Goal: Information Seeking & Learning: Check status

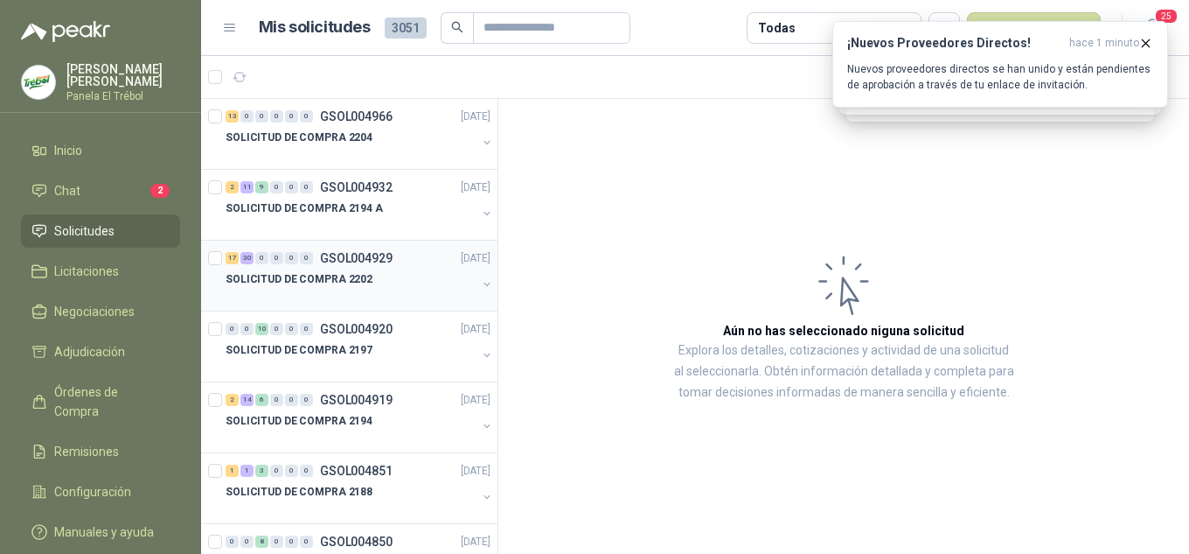
click at [480, 283] on button "button" at bounding box center [487, 284] width 14 height 14
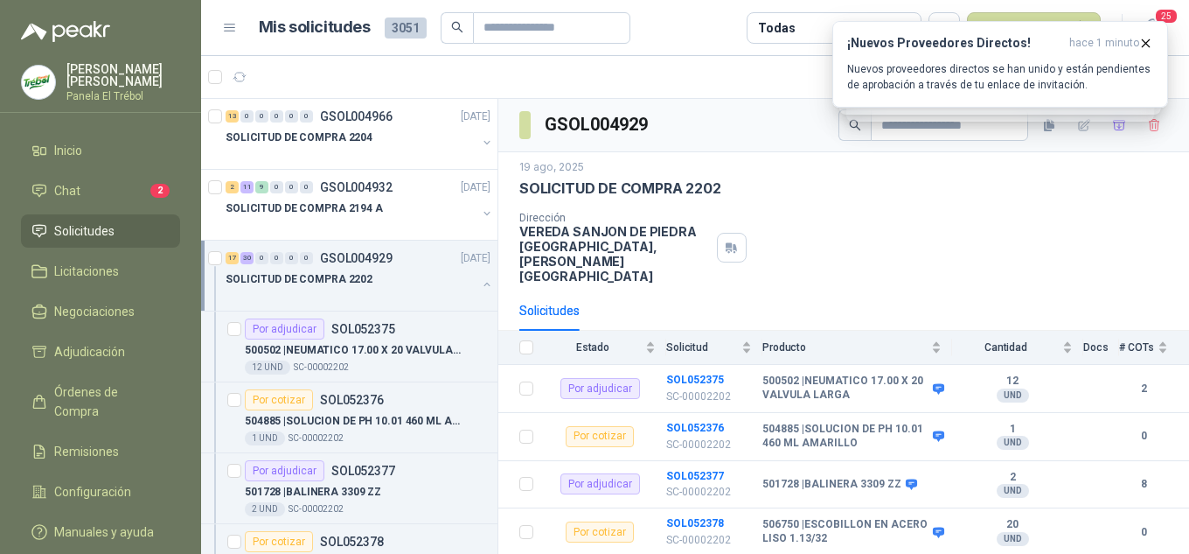
click at [480, 282] on button "button" at bounding box center [487, 284] width 14 height 14
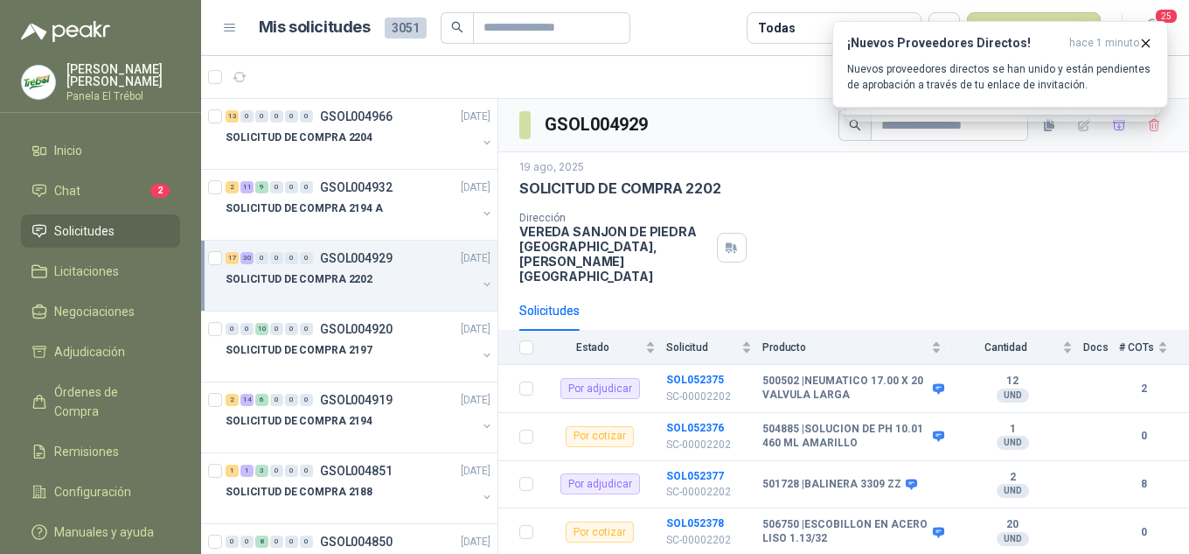
scroll to position [1, 0]
click at [480, 282] on button "button" at bounding box center [487, 283] width 14 height 14
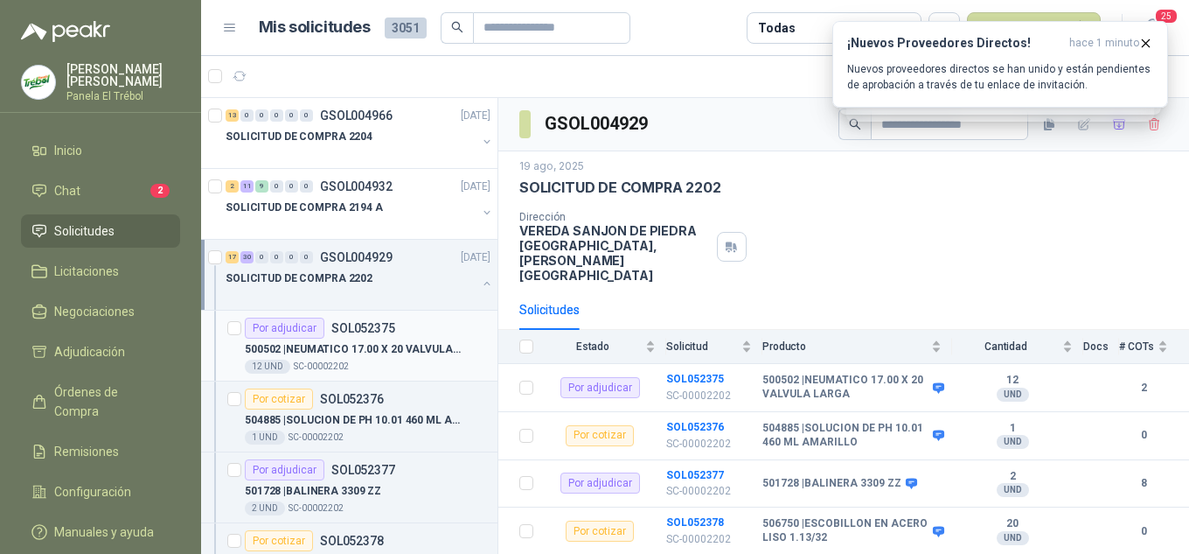
click at [394, 352] on p "500502 | NEUMATICO 17.00 X 20 VALVULA LARGA" at bounding box center [354, 349] width 218 height 17
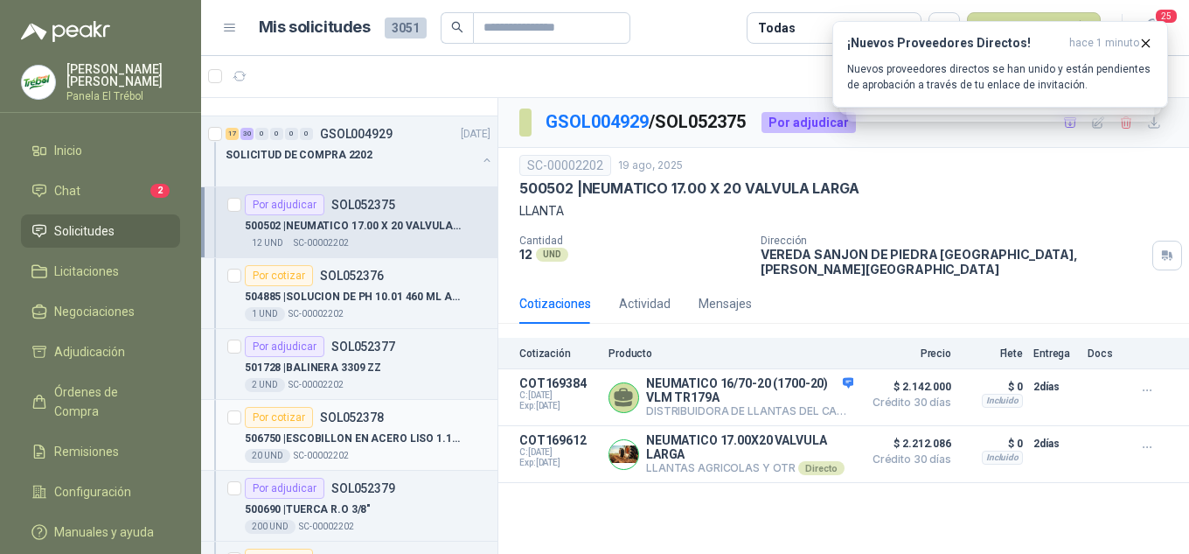
scroll to position [175, 0]
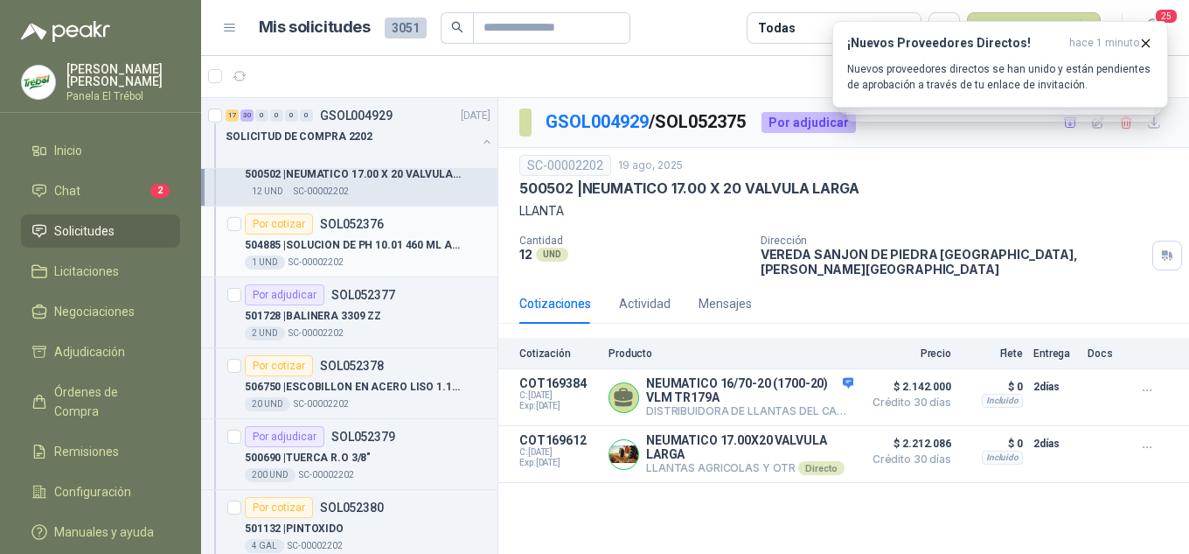
click at [345, 248] on p "504885 | SOLUCION DE PH 10.01 460 ML AMARILLO" at bounding box center [354, 245] width 218 height 17
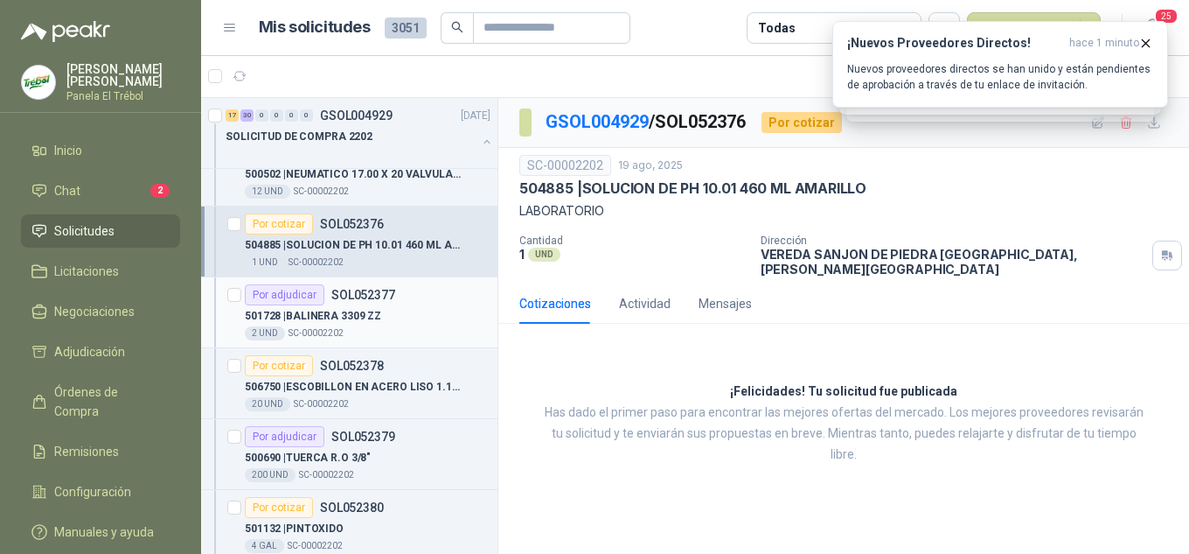
click at [360, 317] on p "501728 | BALINERA 3309 ZZ" at bounding box center [313, 316] width 136 height 17
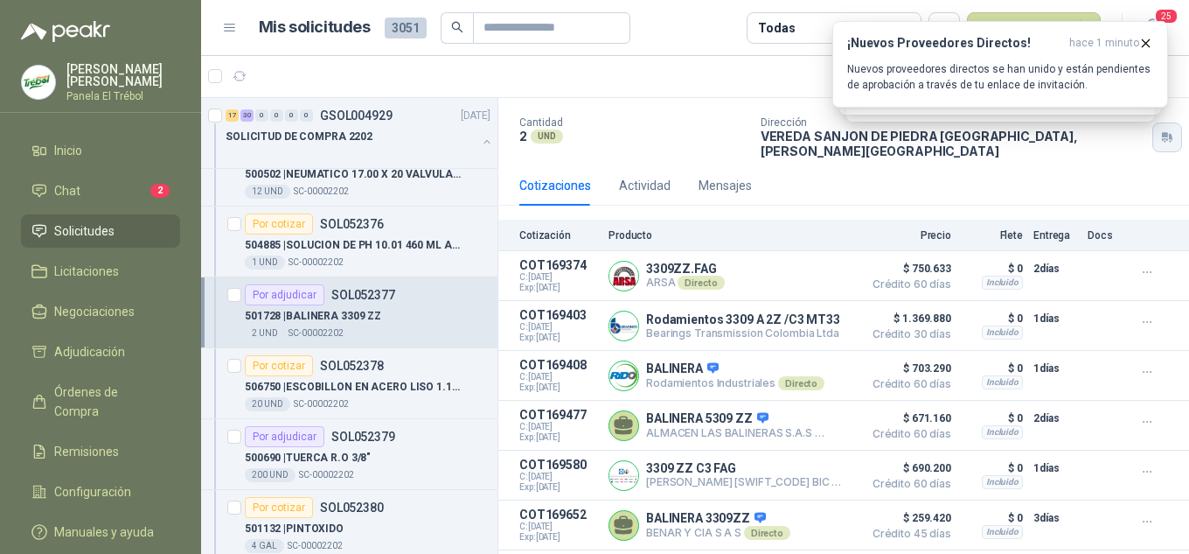
scroll to position [57, 0]
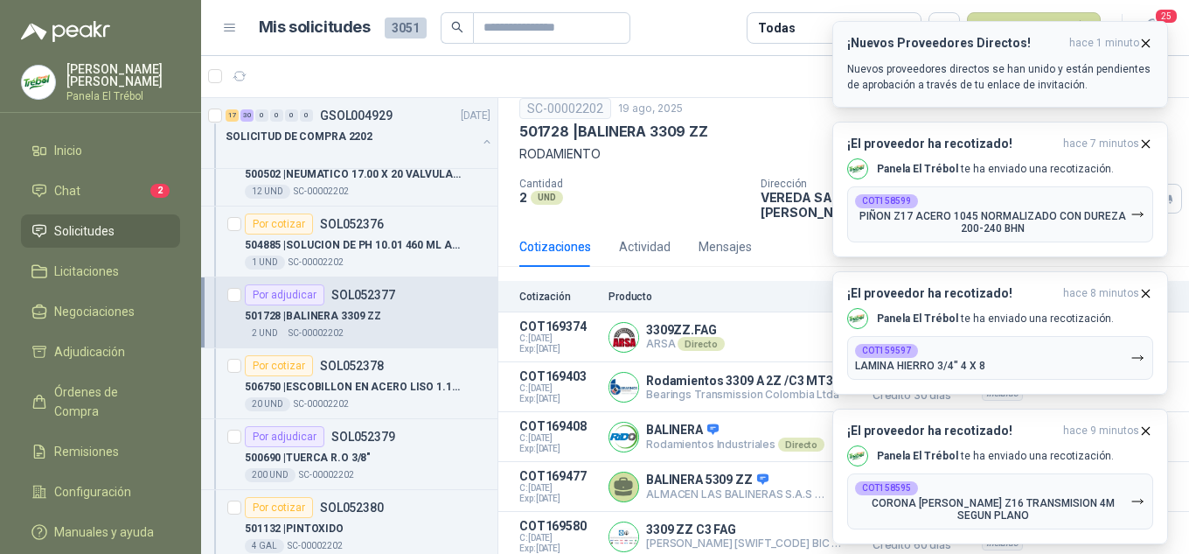
click at [1152, 40] on icon "button" at bounding box center [1146, 43] width 15 height 15
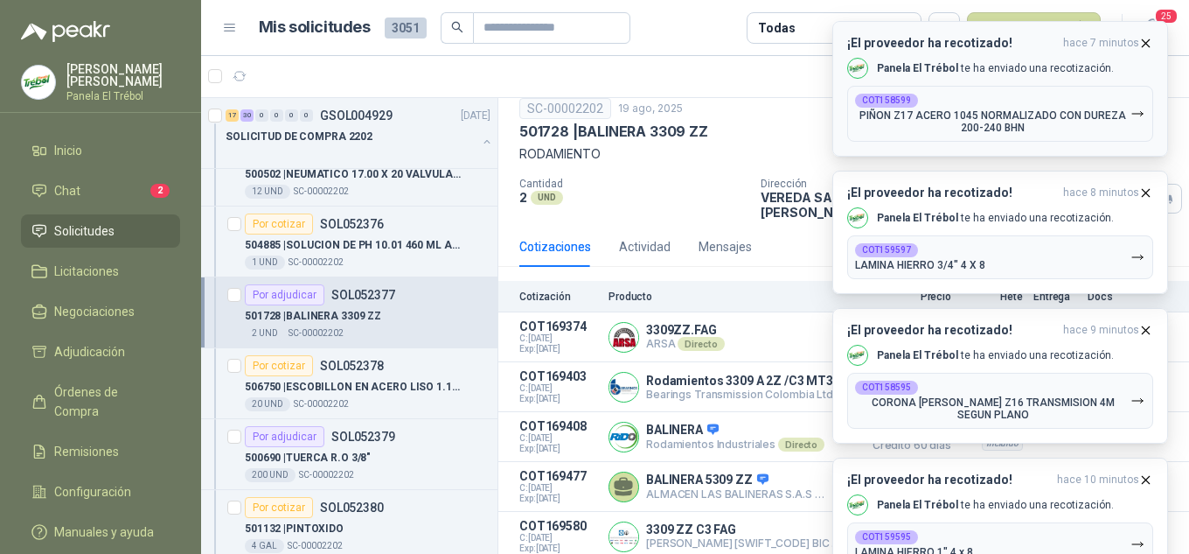
click at [1148, 42] on icon "button" at bounding box center [1146, 43] width 15 height 15
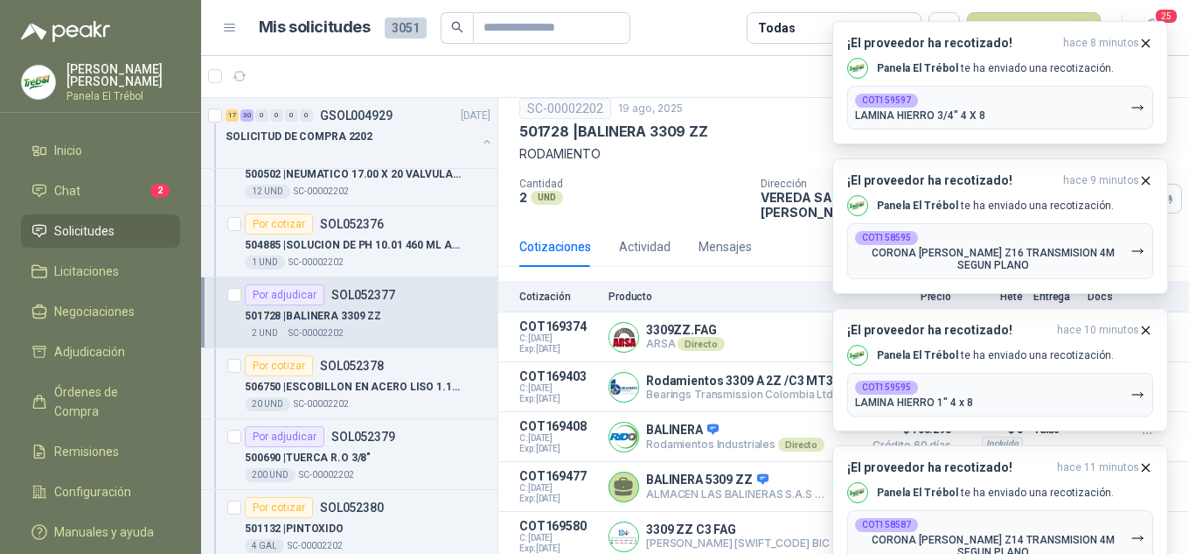
click at [1148, 42] on icon "button" at bounding box center [1146, 43] width 15 height 15
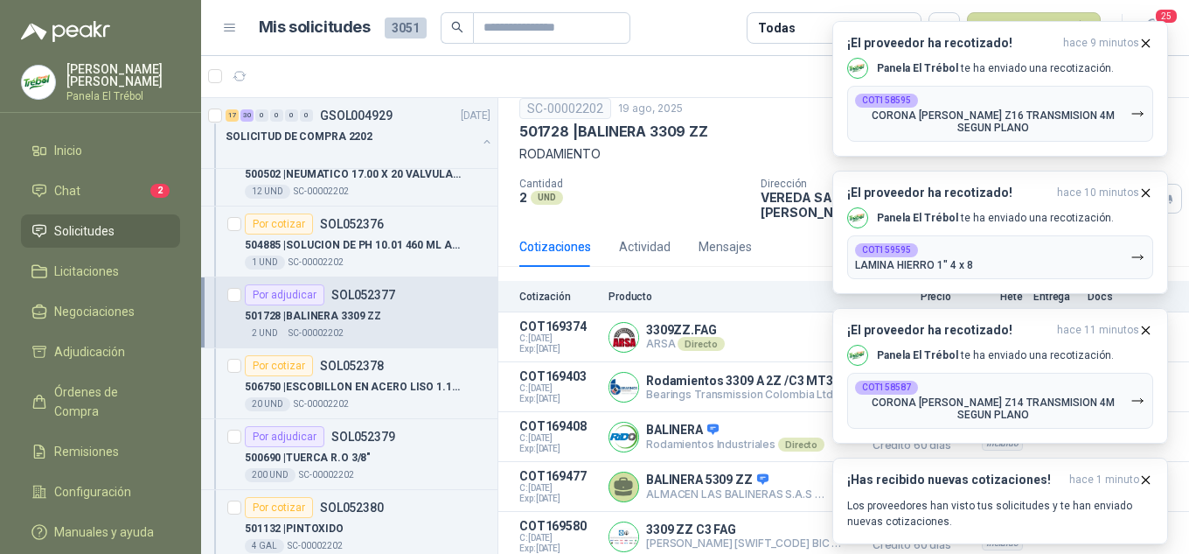
click at [1148, 42] on icon "button" at bounding box center [1146, 43] width 15 height 15
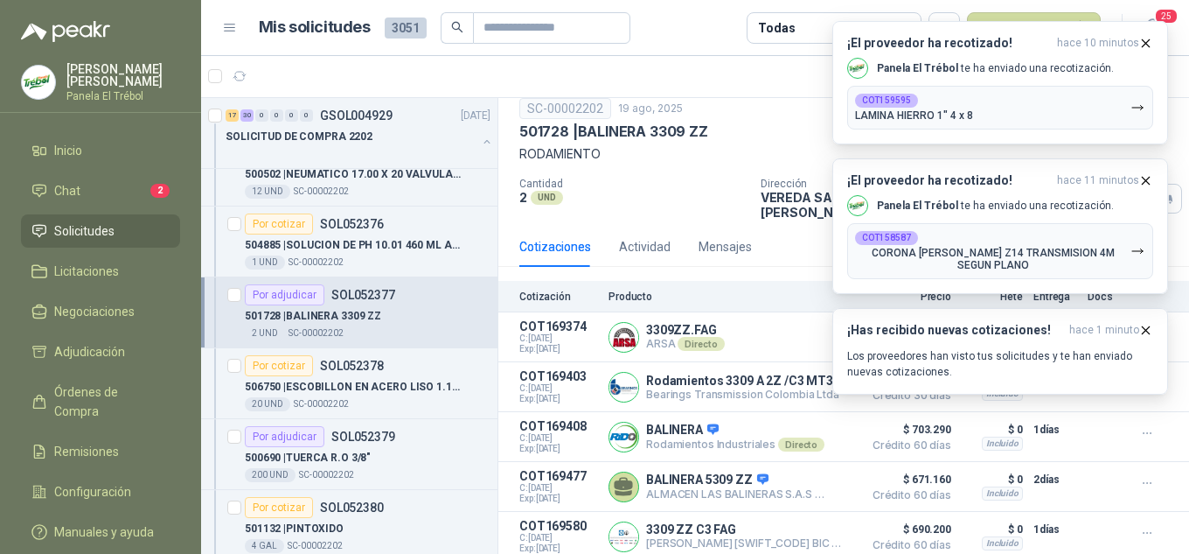
click at [1148, 42] on icon "button" at bounding box center [1146, 43] width 15 height 15
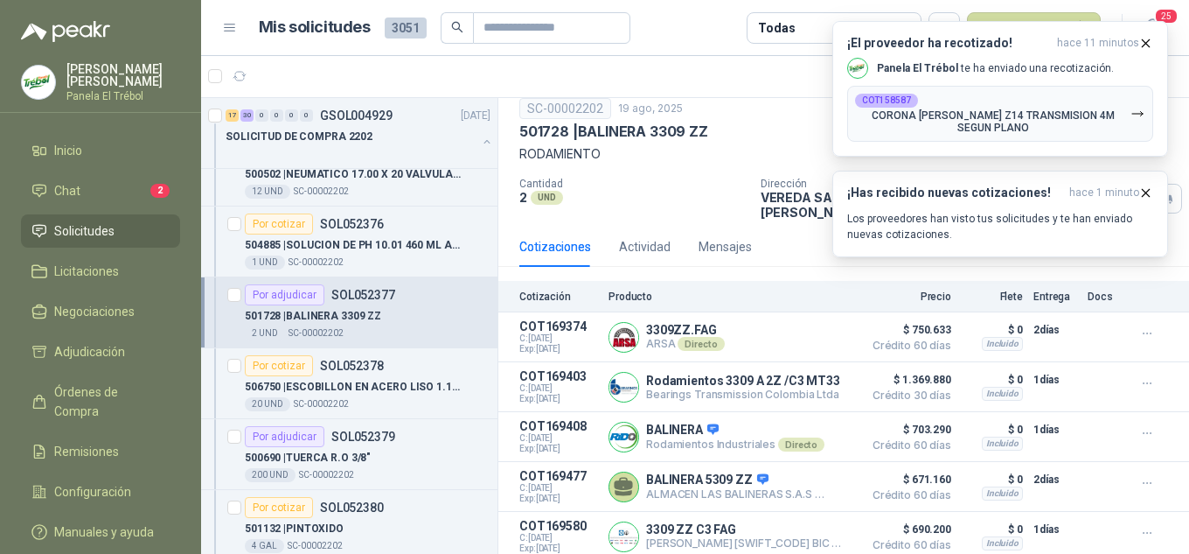
click at [1148, 42] on icon "button" at bounding box center [1146, 43] width 15 height 15
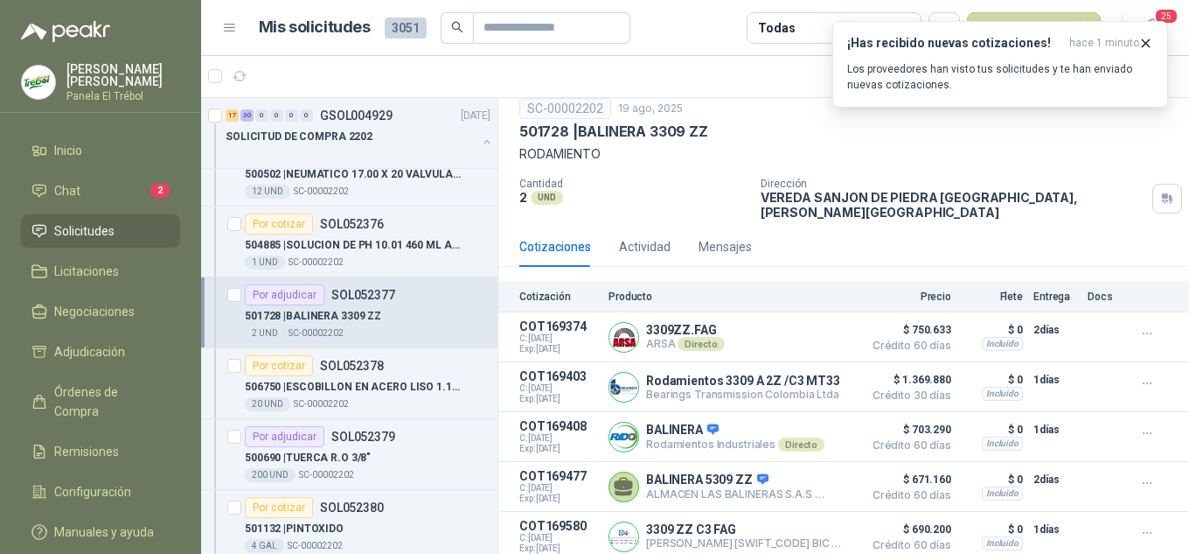
click at [1147, 43] on icon "button" at bounding box center [1146, 43] width 15 height 15
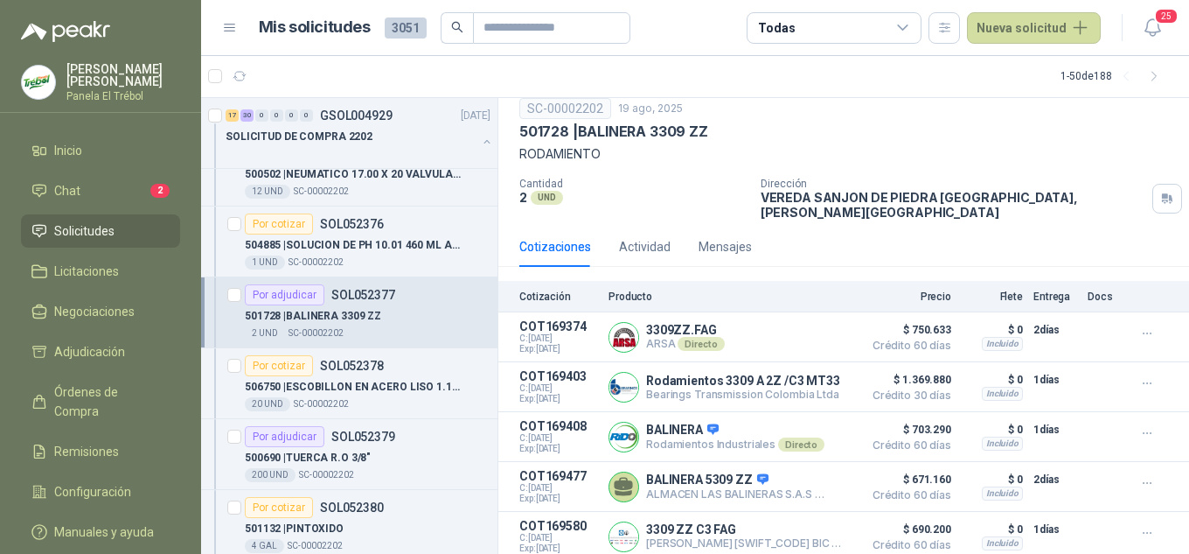
scroll to position [0, 0]
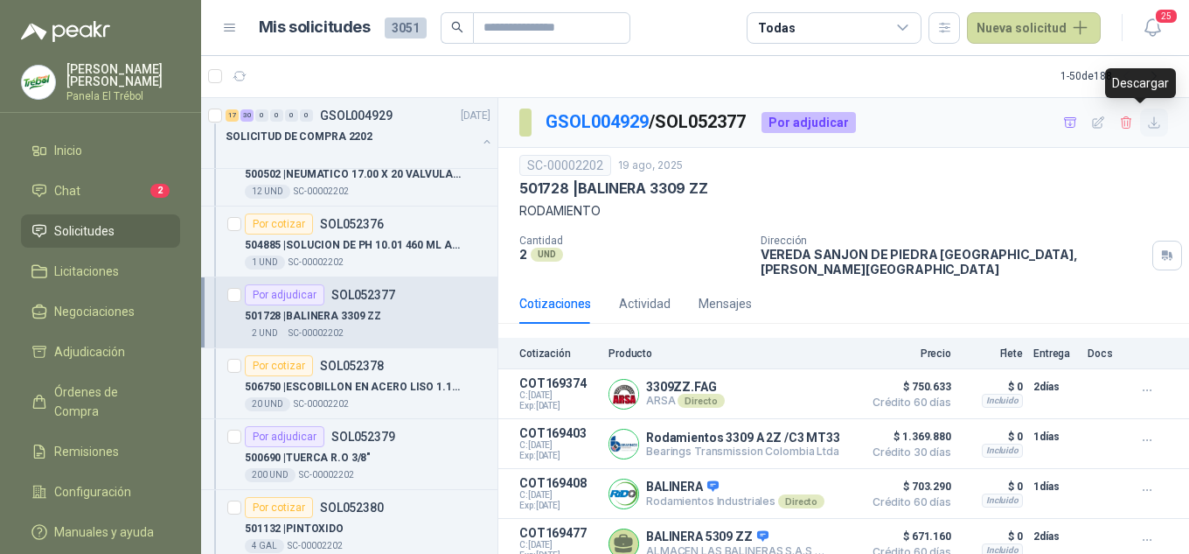
click at [1147, 123] on icon "button" at bounding box center [1154, 122] width 15 height 15
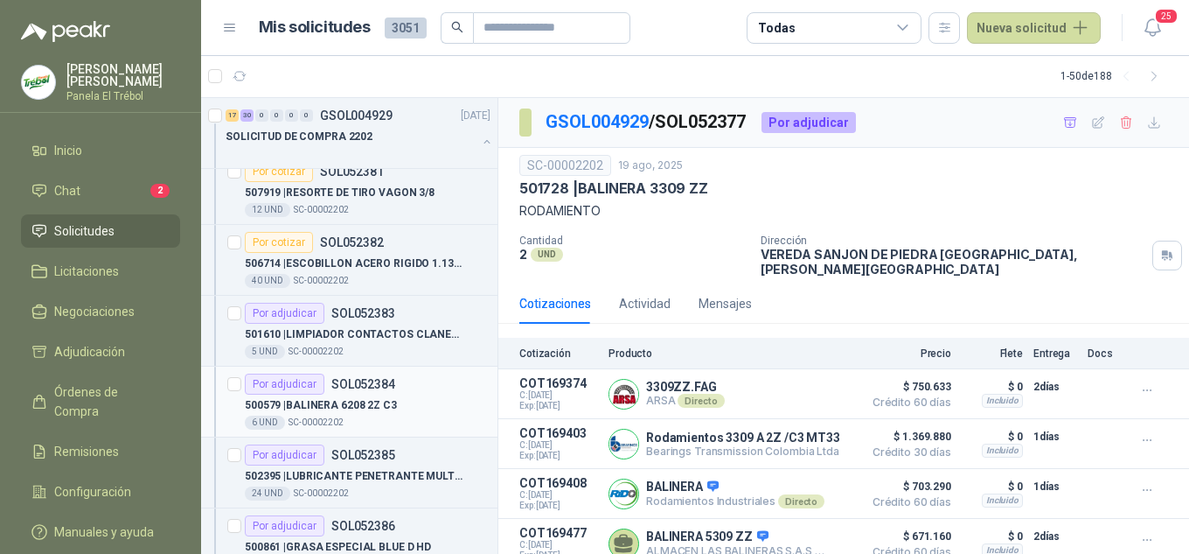
scroll to position [583, 0]
click at [344, 401] on p "500579 | BALINERA 6208 2Z C3" at bounding box center [321, 403] width 152 height 17
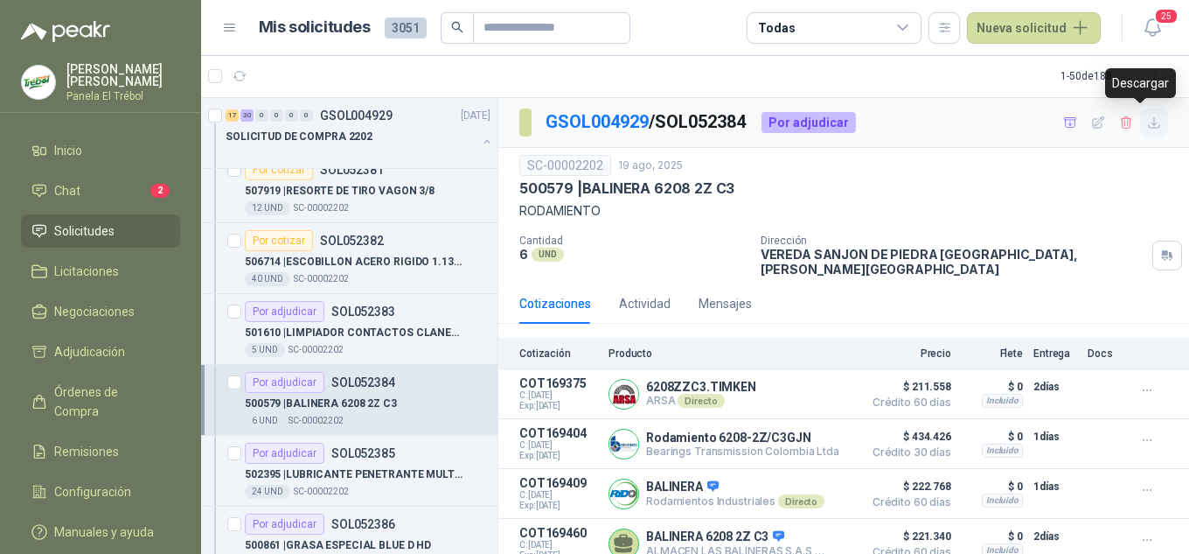
click at [1149, 125] on icon "button" at bounding box center [1154, 122] width 10 height 10
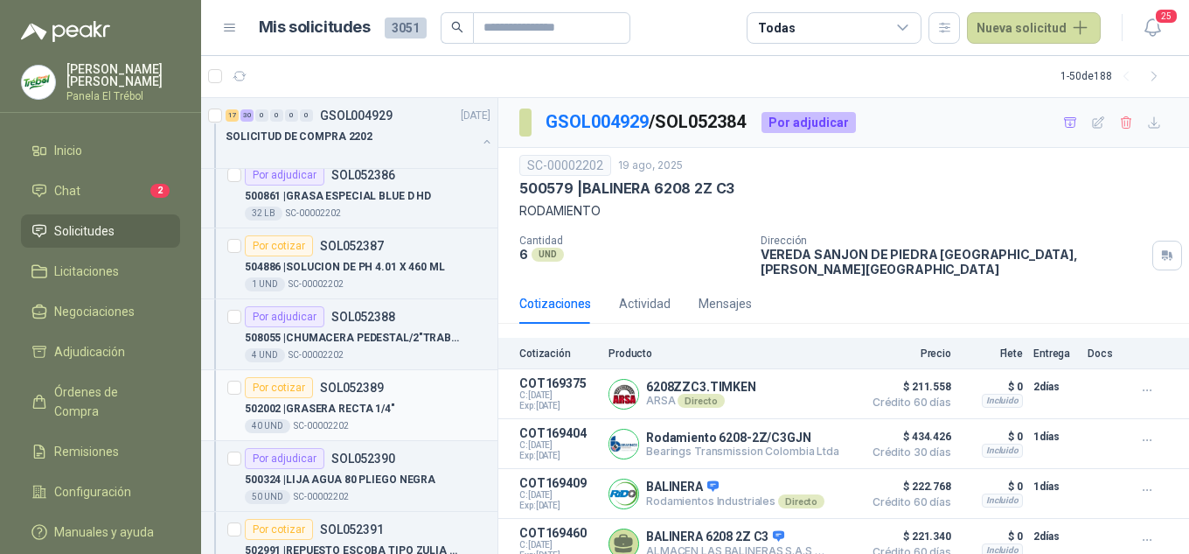
scroll to position [933, 0]
click at [367, 346] on div "508055 | CHUMACERA PEDESTAL/2"TRABAJO LIVIANO 2 H" at bounding box center [368, 336] width 246 height 21
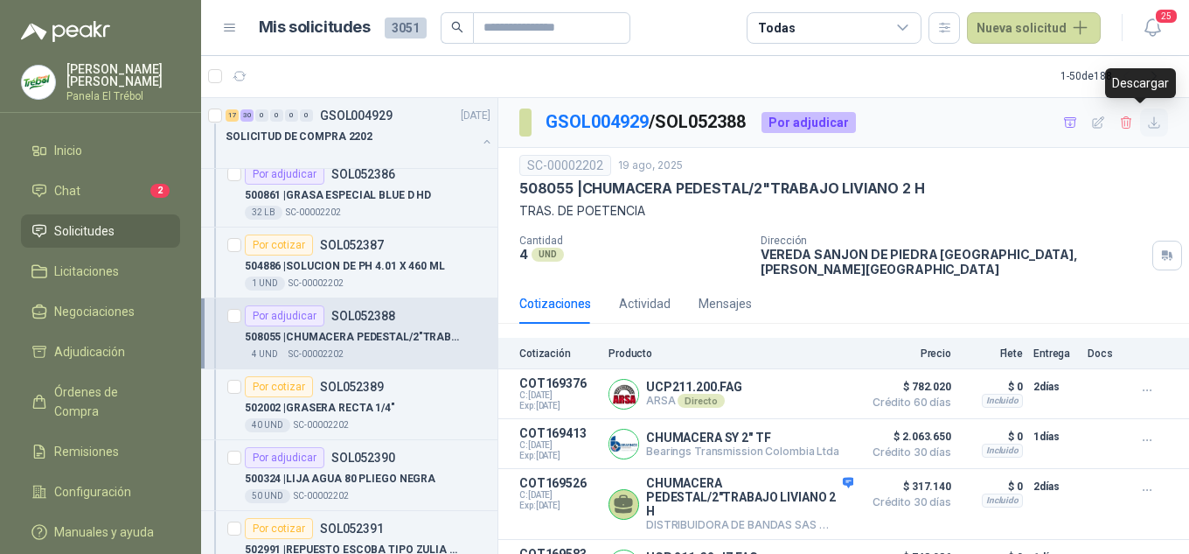
click at [1147, 119] on icon "button" at bounding box center [1154, 122] width 15 height 15
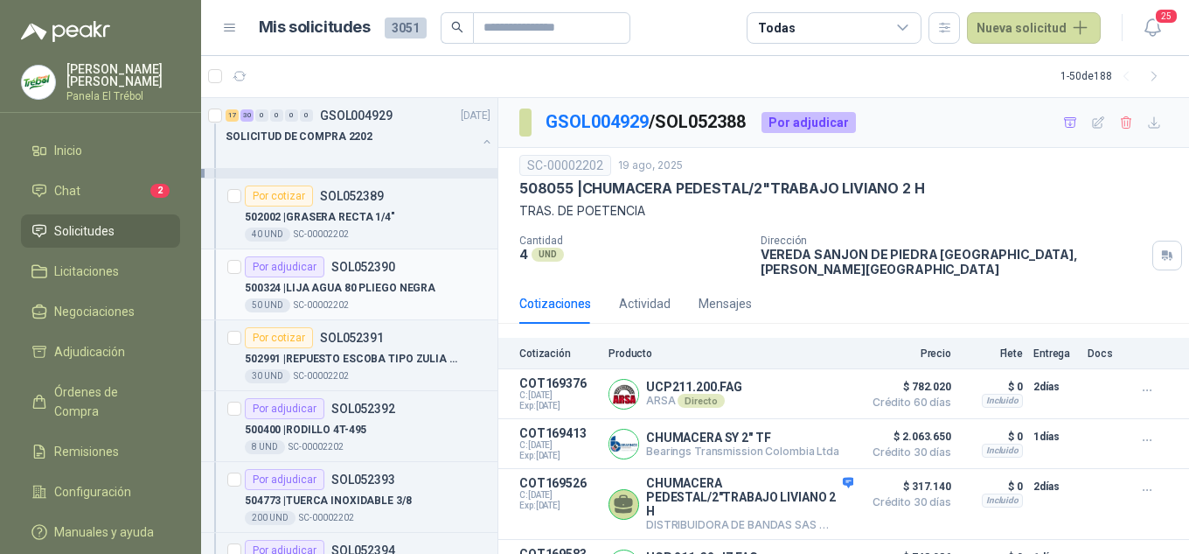
scroll to position [1166, 0]
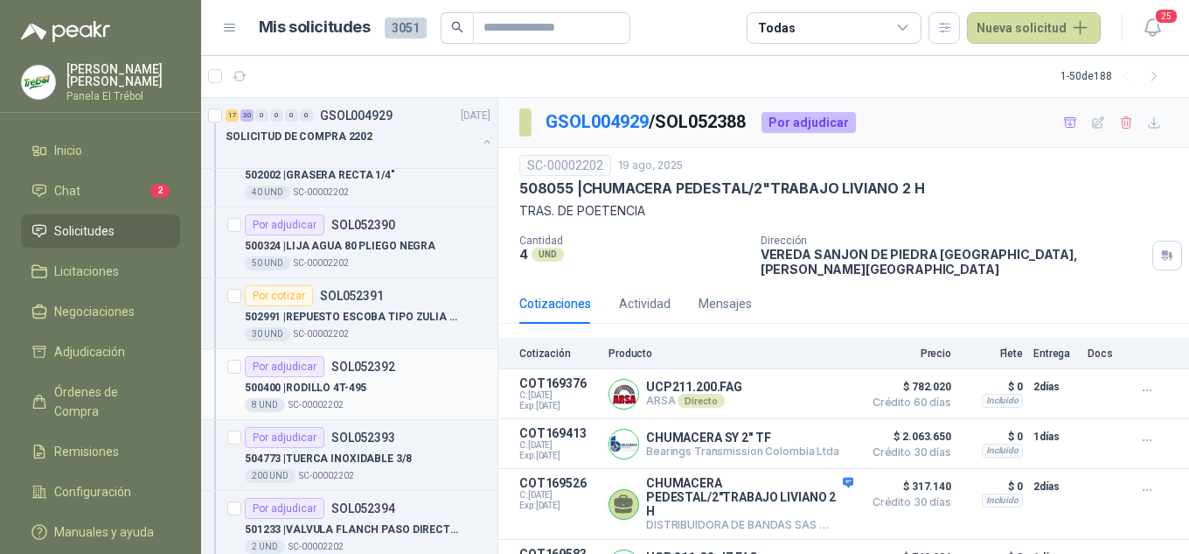
click at [345, 378] on div "500400 | RODILLO 4T-495" at bounding box center [368, 387] width 246 height 21
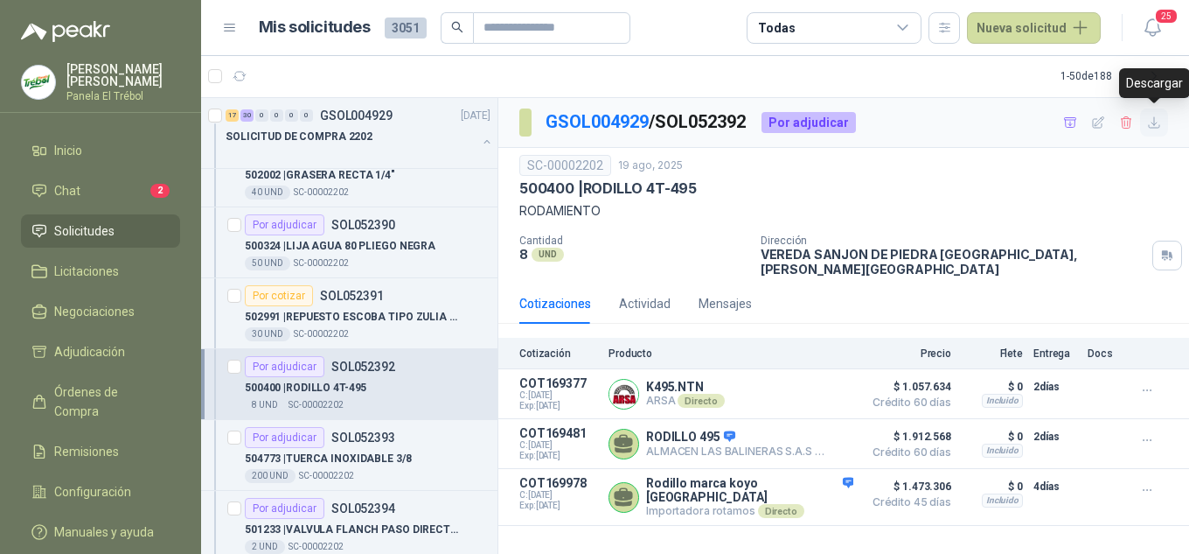
click at [1154, 125] on icon "button" at bounding box center [1154, 122] width 15 height 15
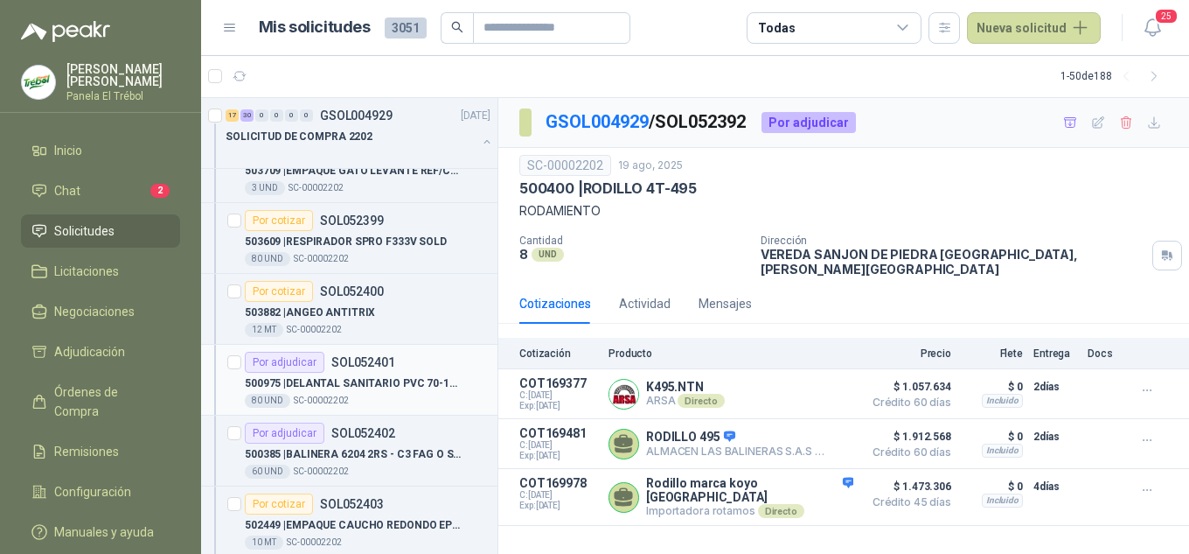
scroll to position [1866, 0]
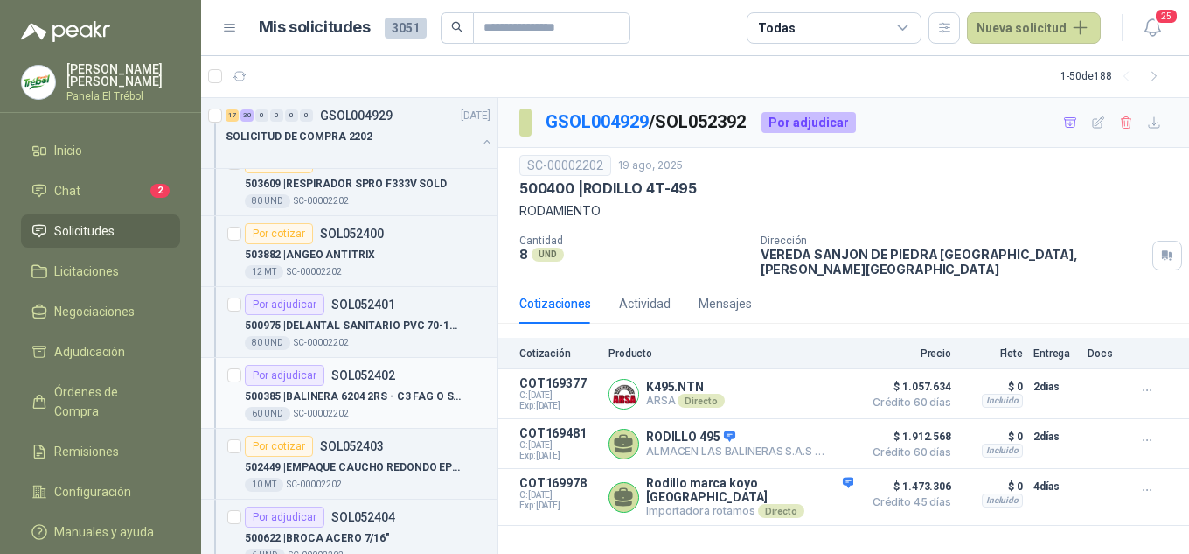
click at [349, 401] on p "500385 | BALINERA 6204 2RS - C3 FAG O SKF" at bounding box center [354, 396] width 218 height 17
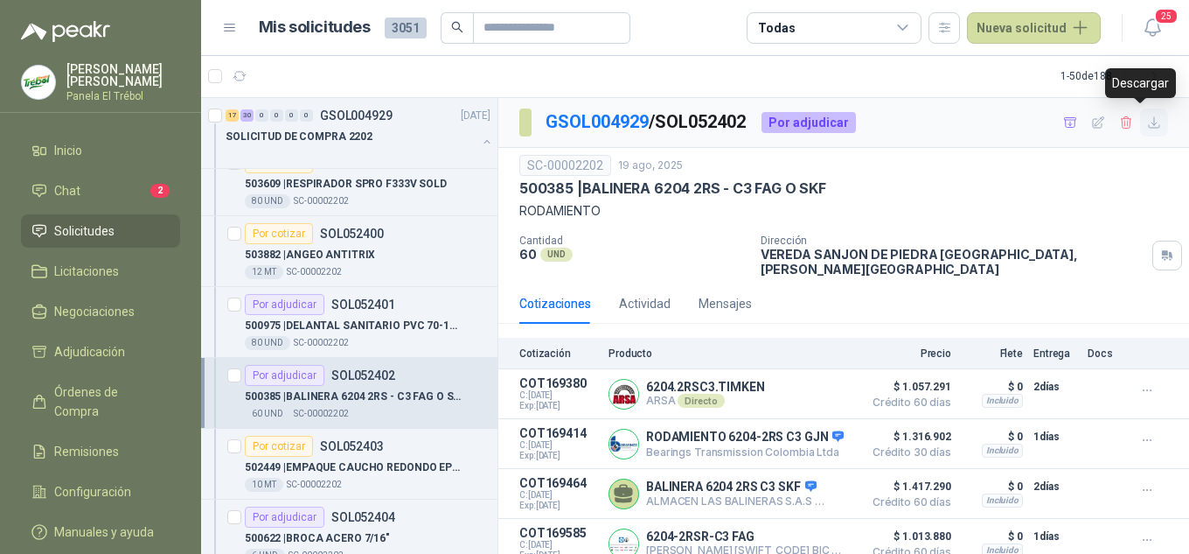
click at [1147, 126] on icon "button" at bounding box center [1154, 122] width 15 height 15
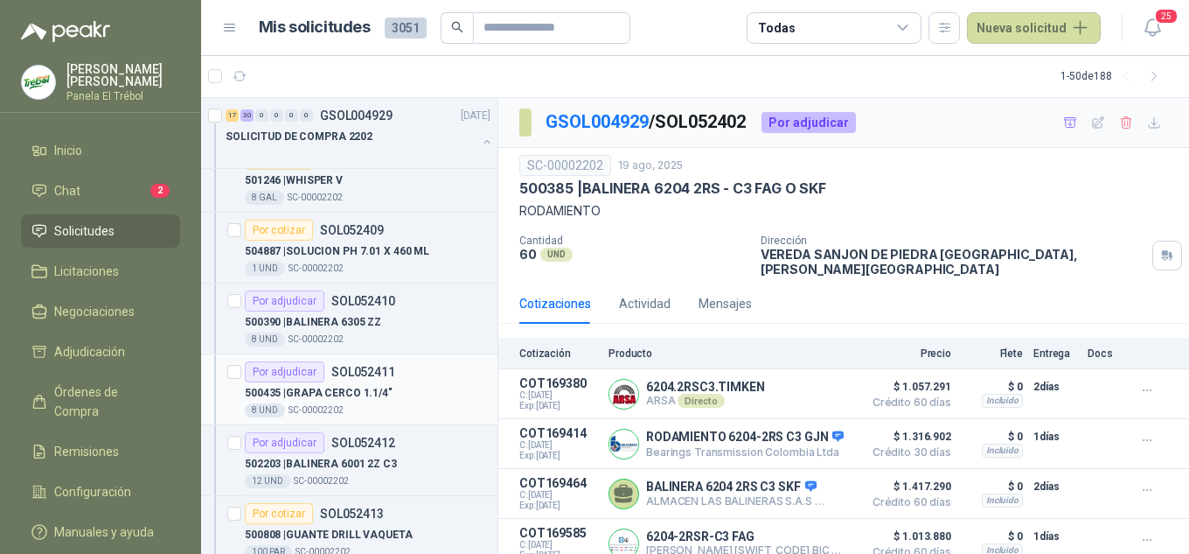
scroll to position [2507, 0]
click at [355, 324] on p "500390 | BALINERA 6305 ZZ" at bounding box center [313, 321] width 136 height 17
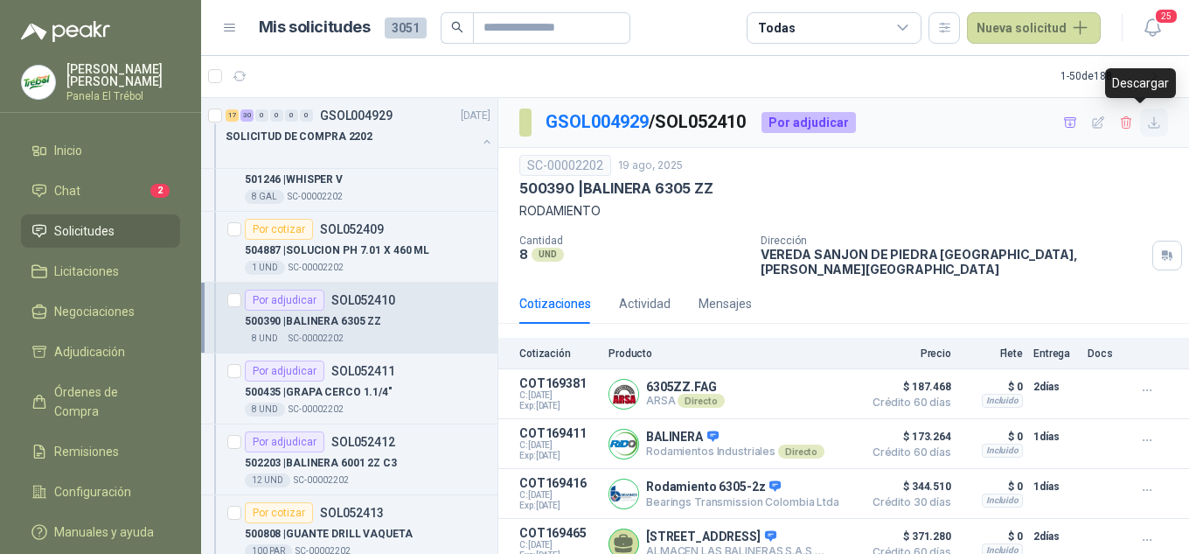
click at [1147, 124] on icon "button" at bounding box center [1154, 122] width 15 height 15
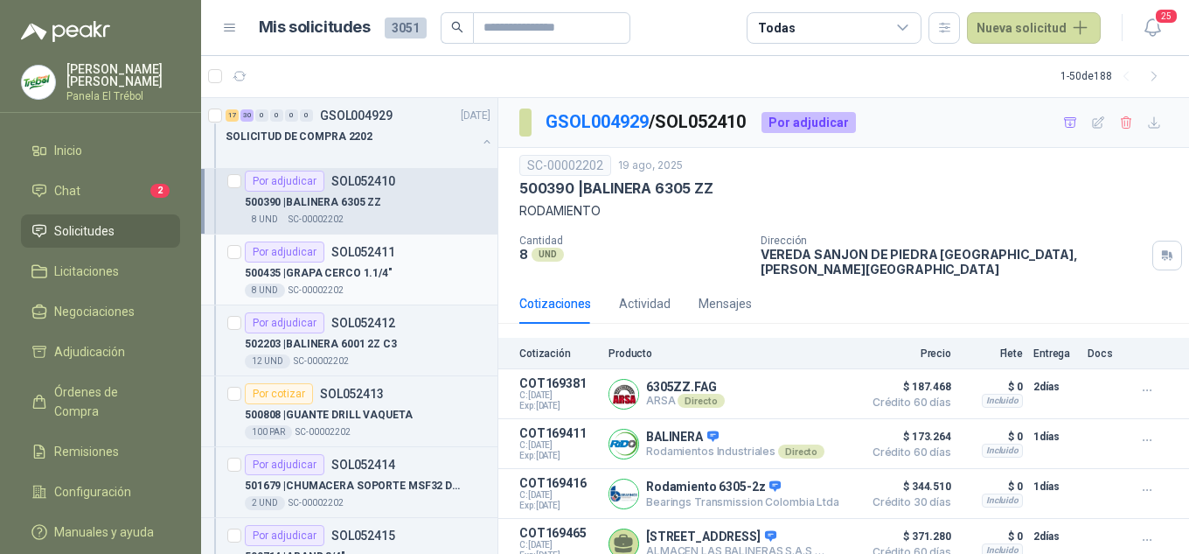
scroll to position [2624, 0]
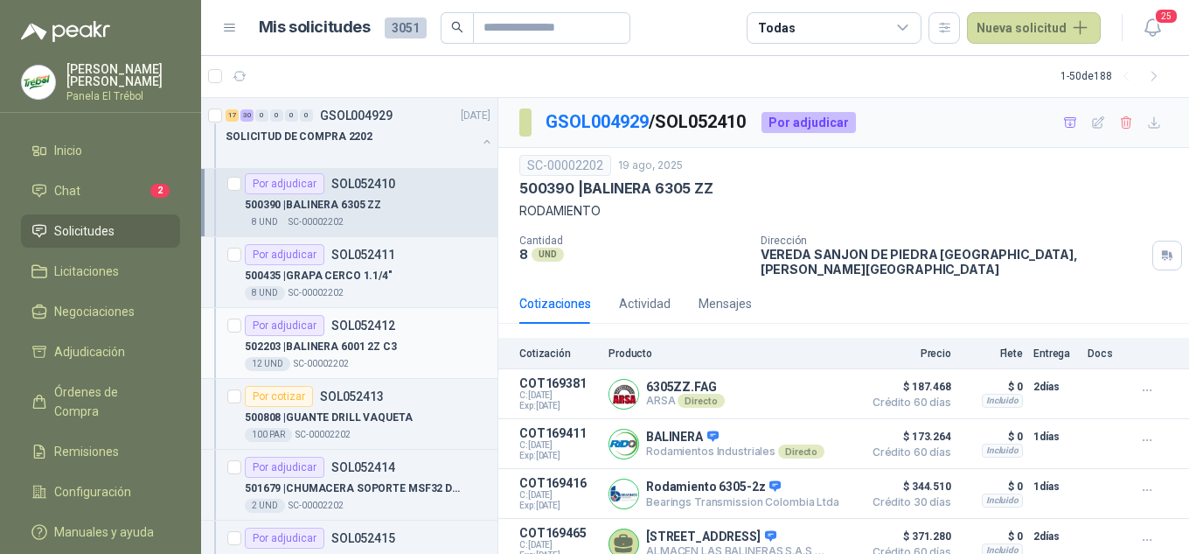
click at [381, 351] on p "502203 | BALINERA 6001 2Z C3" at bounding box center [321, 346] width 152 height 17
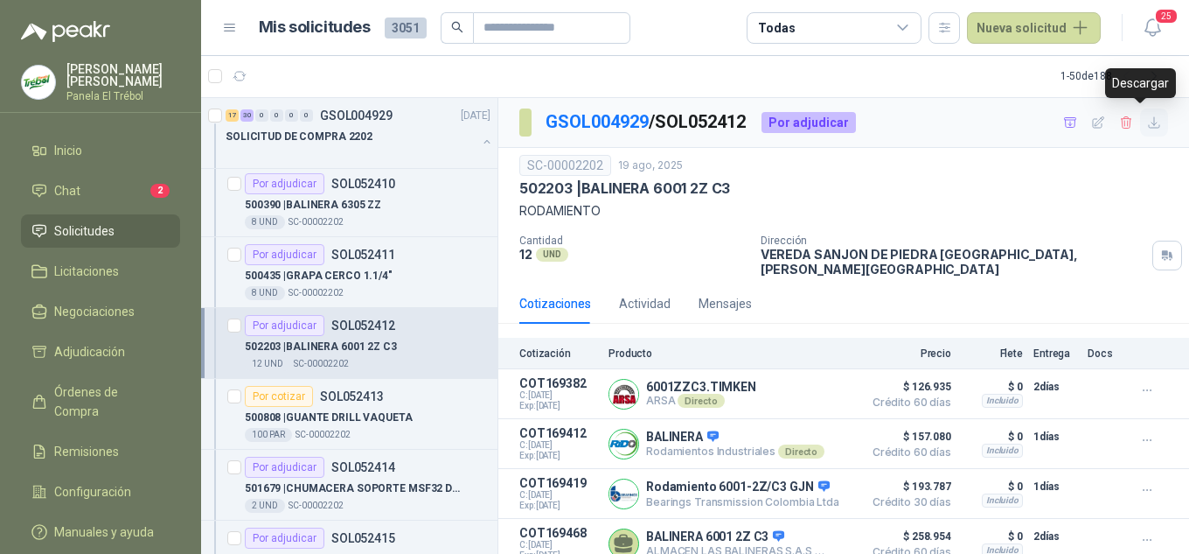
click at [1147, 127] on icon "button" at bounding box center [1154, 122] width 15 height 15
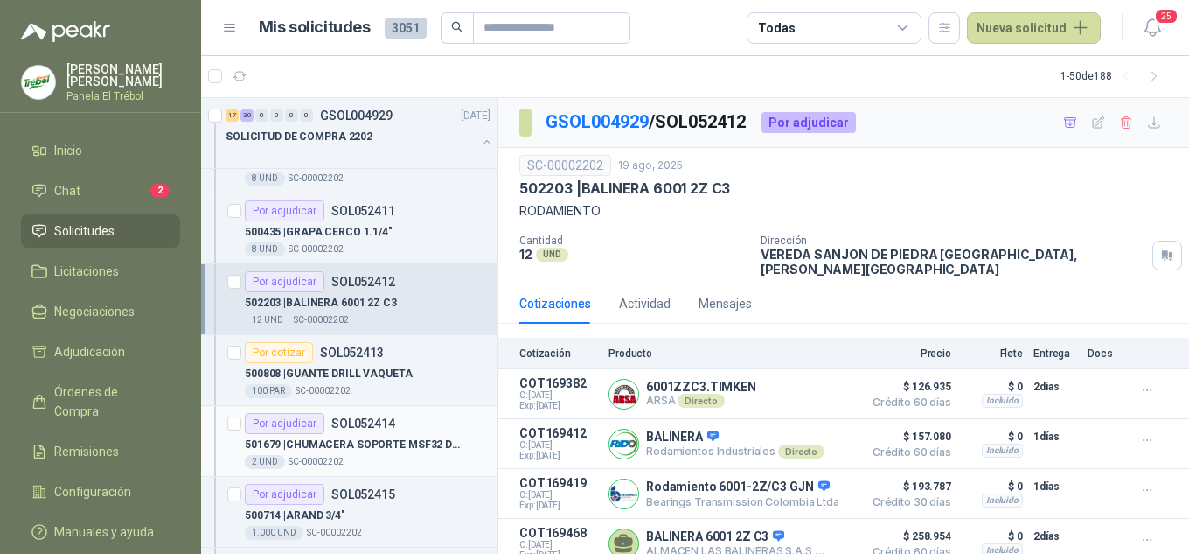
scroll to position [2740, 0]
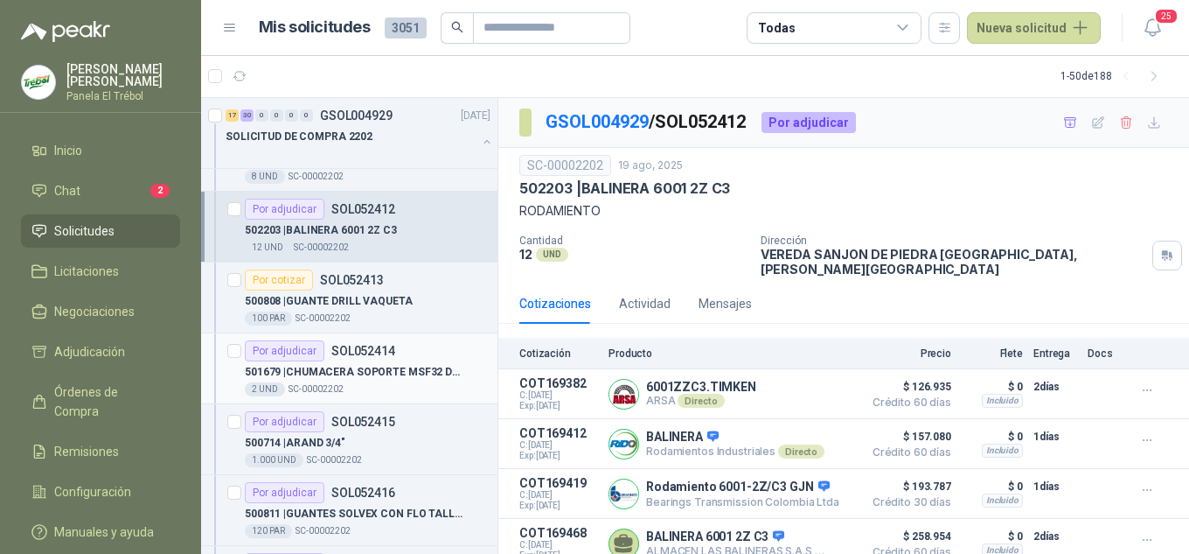
click at [354, 368] on p "501679 | CHUMACERA SOPORTE MSF32 DE 2"" at bounding box center [354, 372] width 218 height 17
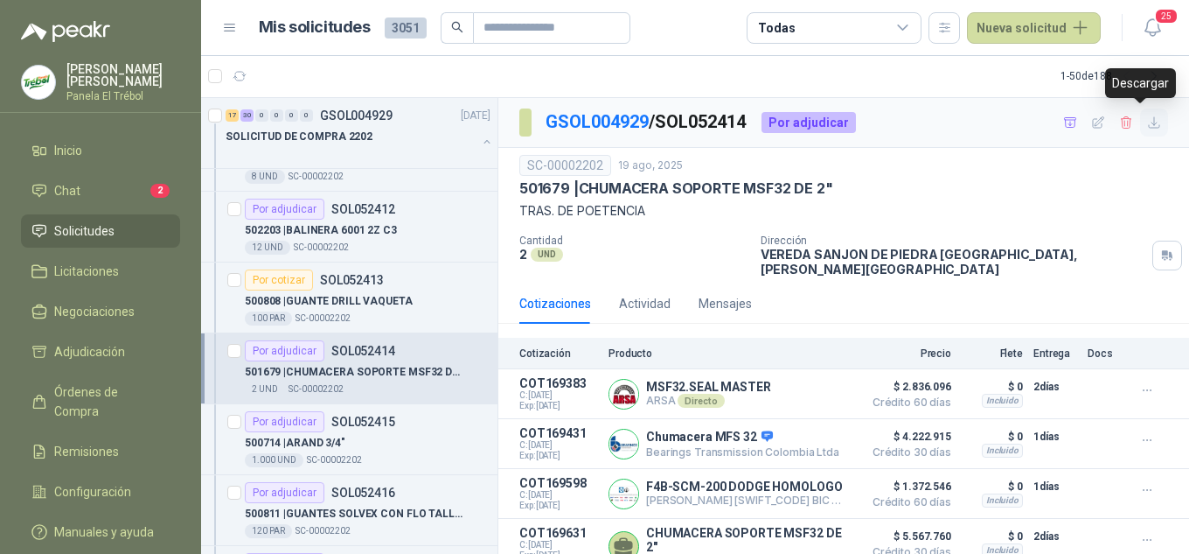
click at [1140, 130] on button "button" at bounding box center [1154, 122] width 28 height 28
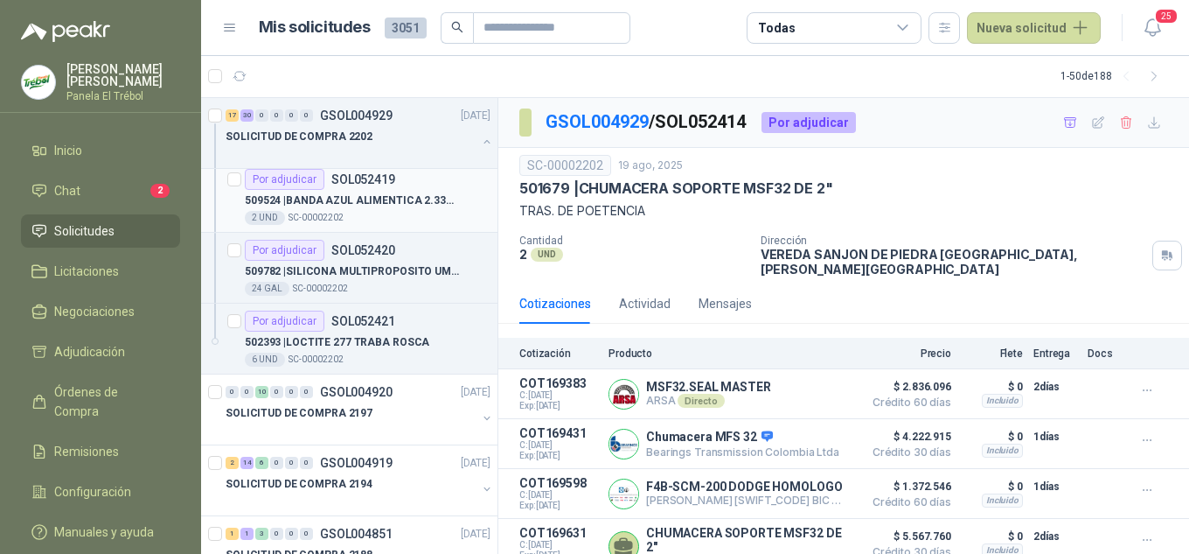
scroll to position [3090, 0]
